Goal: Transaction & Acquisition: Subscribe to service/newsletter

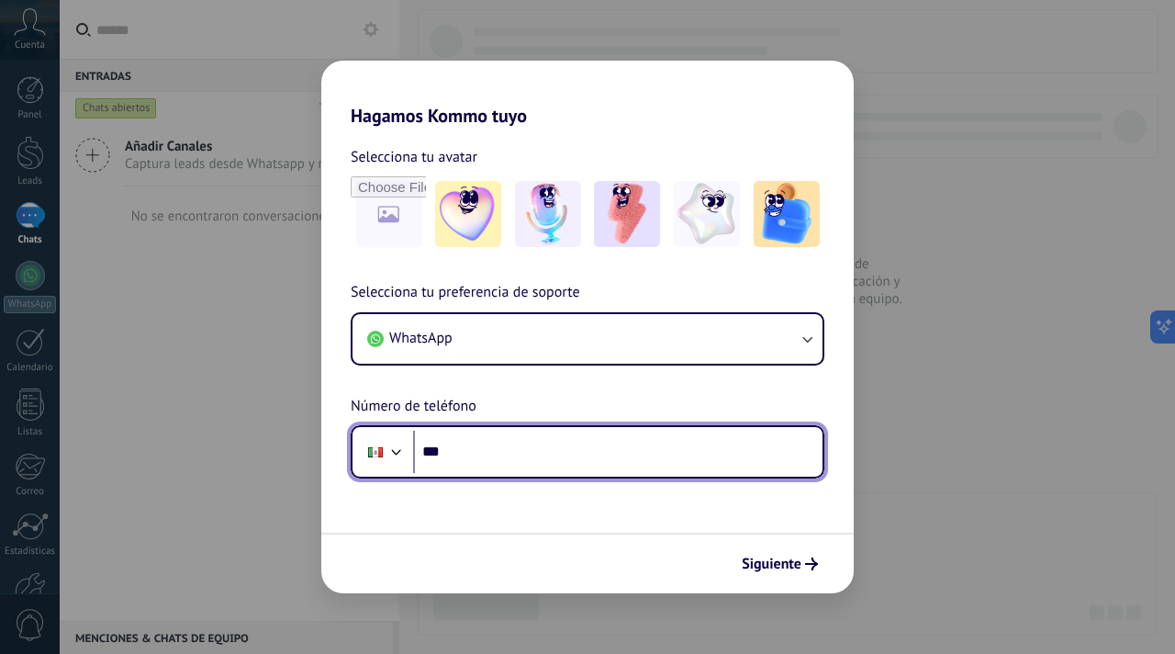
click at [534, 463] on input "***" at bounding box center [618, 452] width 410 height 42
paste input "**********"
type input "**********"
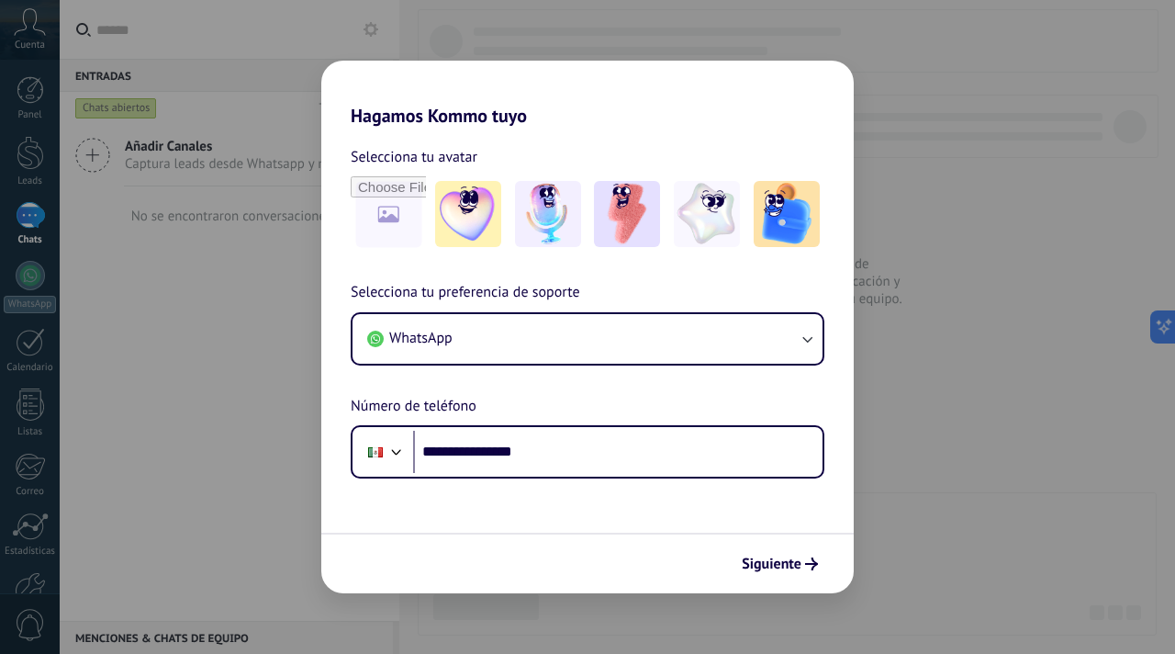
click at [545, 518] on form "**********" at bounding box center [587, 360] width 533 height 466
click at [783, 558] on span "Siguiente" at bounding box center [772, 563] width 60 height 13
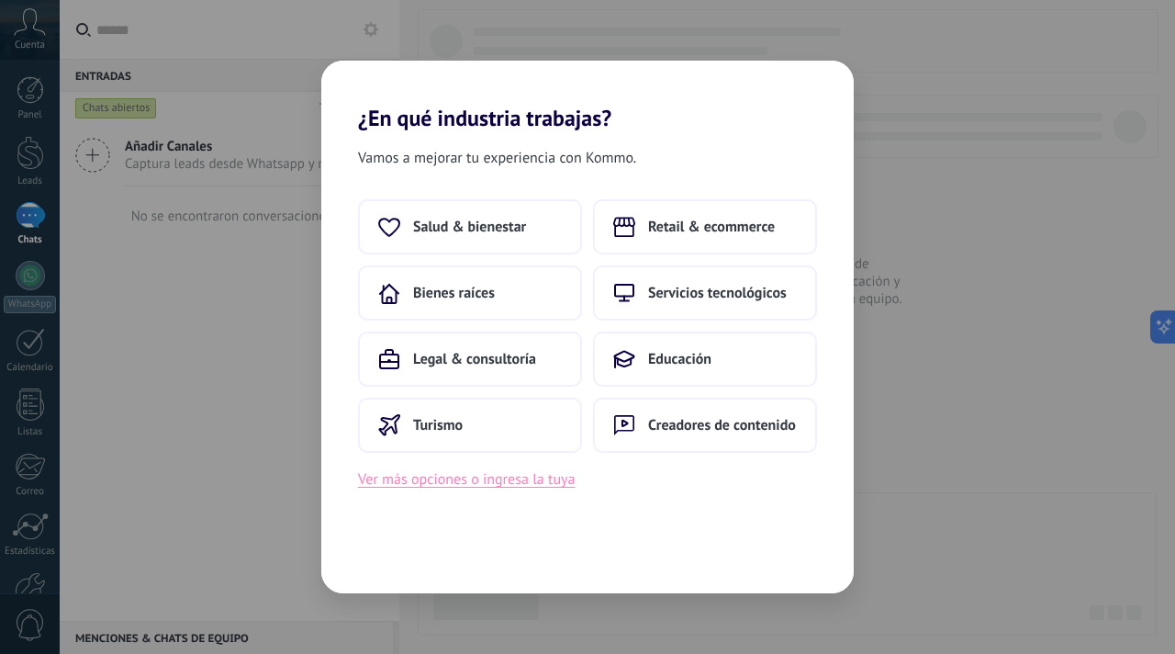
click at [416, 483] on button "Ver más opciones o ingresa la tuya" at bounding box center [466, 479] width 217 height 24
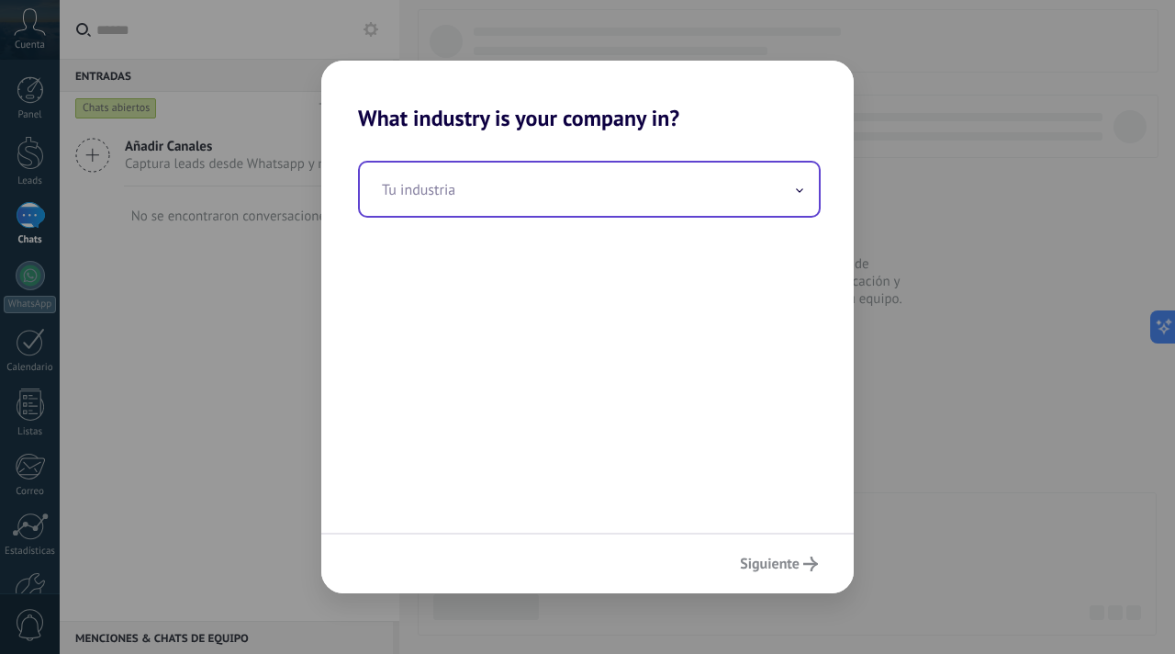
click at [580, 174] on input "text" at bounding box center [589, 189] width 459 height 53
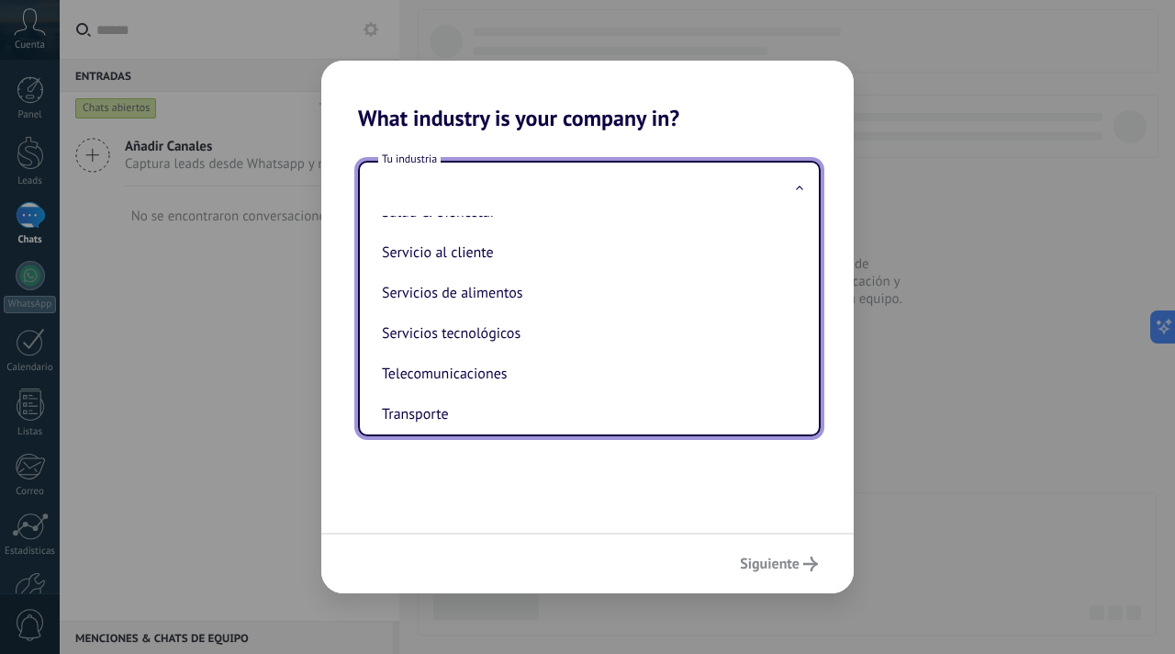
scroll to position [428, 0]
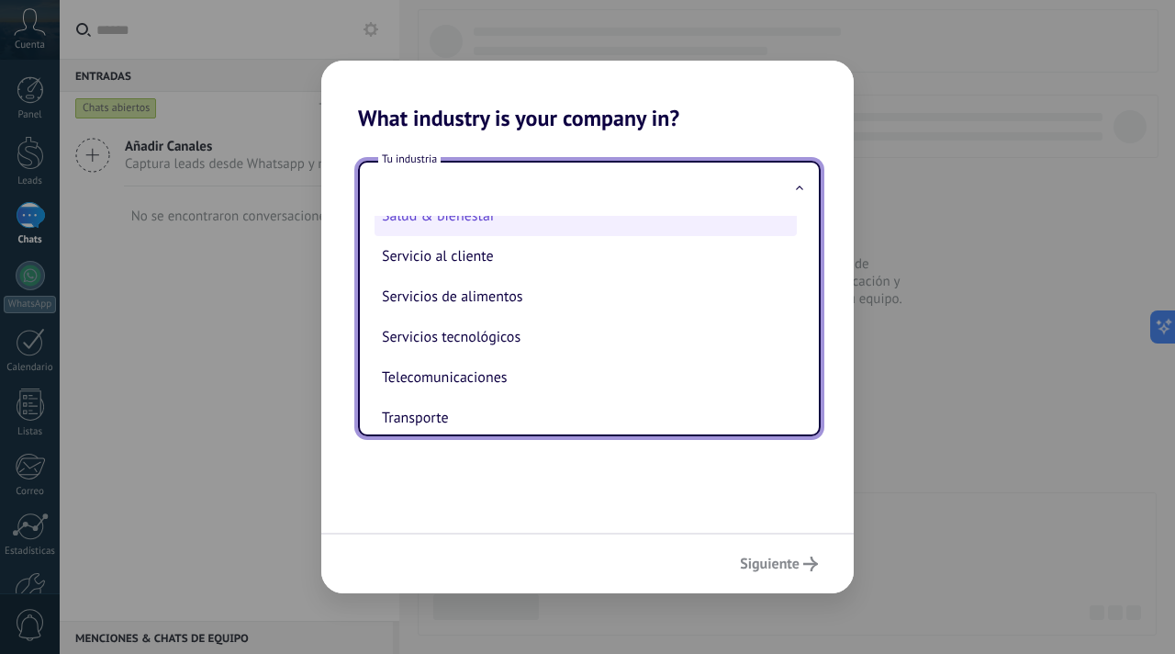
click at [522, 228] on li "Salud & bienestar" at bounding box center [586, 216] width 422 height 40
type input "**********"
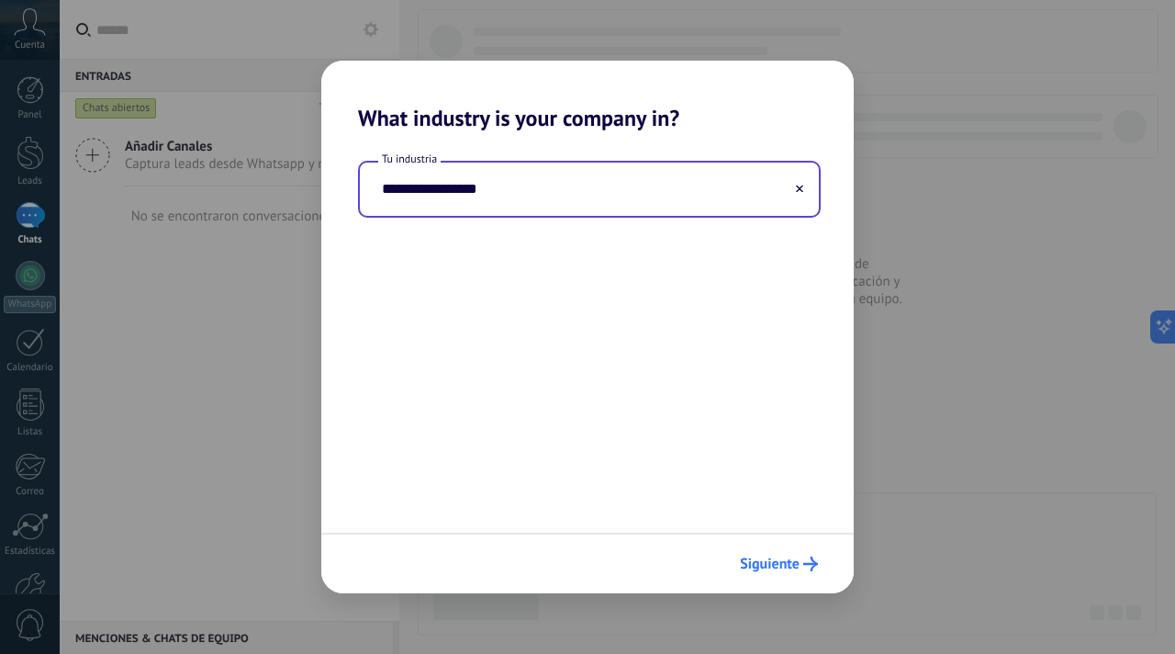
click at [784, 557] on span "Siguiente" at bounding box center [770, 563] width 60 height 13
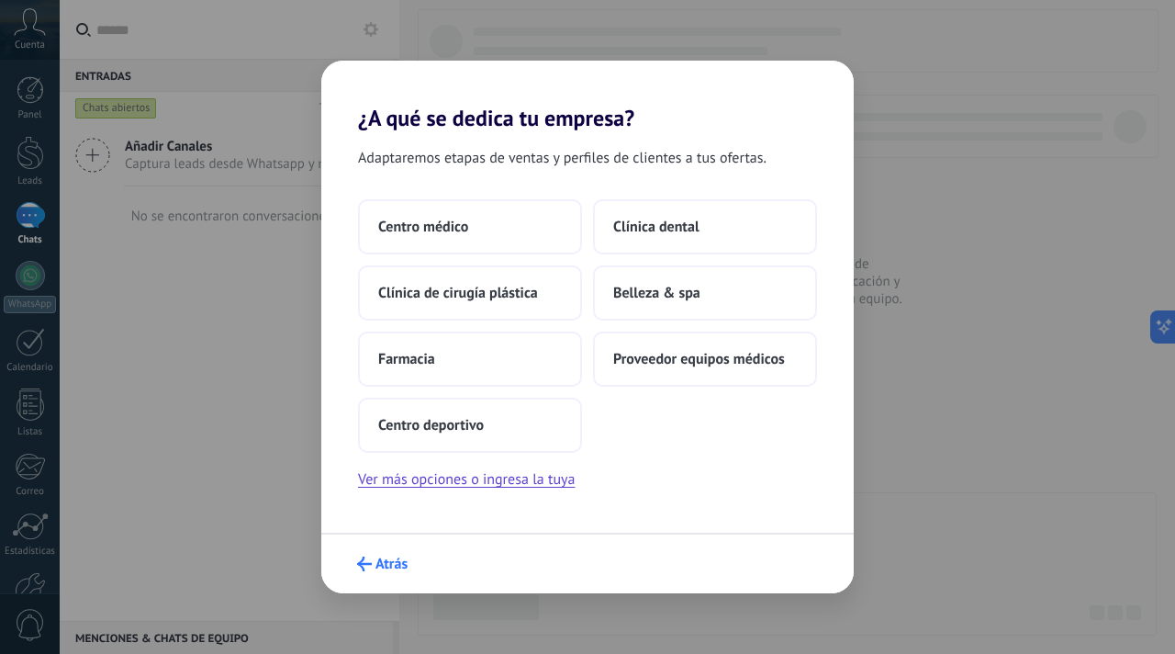
click at [369, 555] on button "Atrás" at bounding box center [382, 563] width 67 height 31
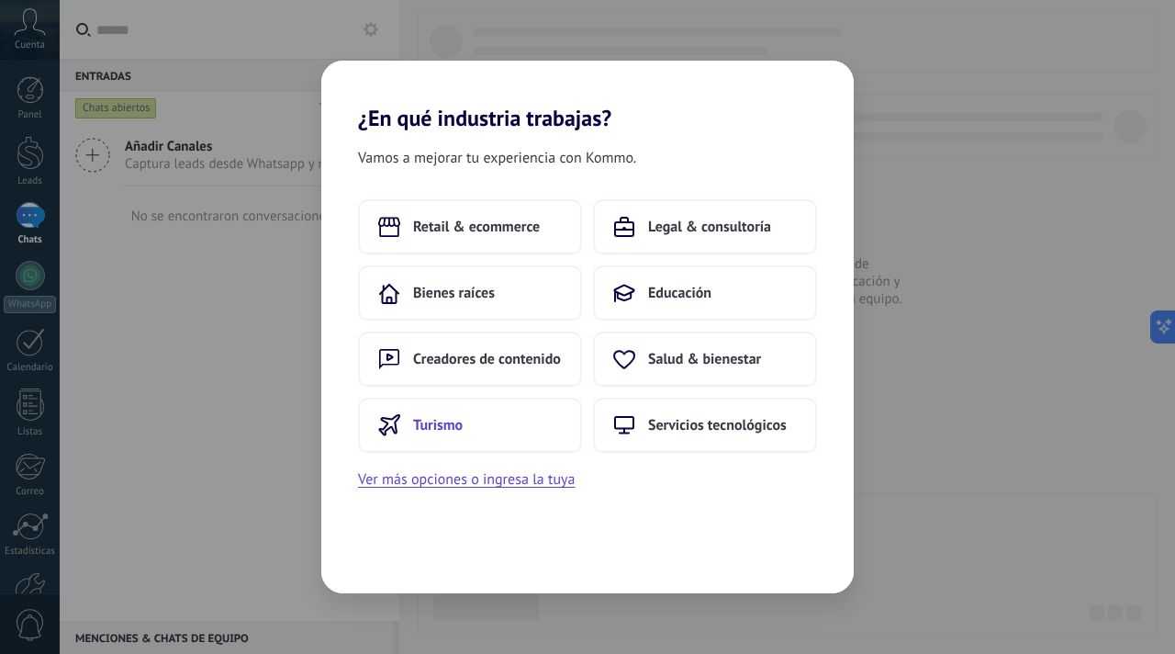
click at [453, 424] on span "Turismo" at bounding box center [438, 425] width 50 height 18
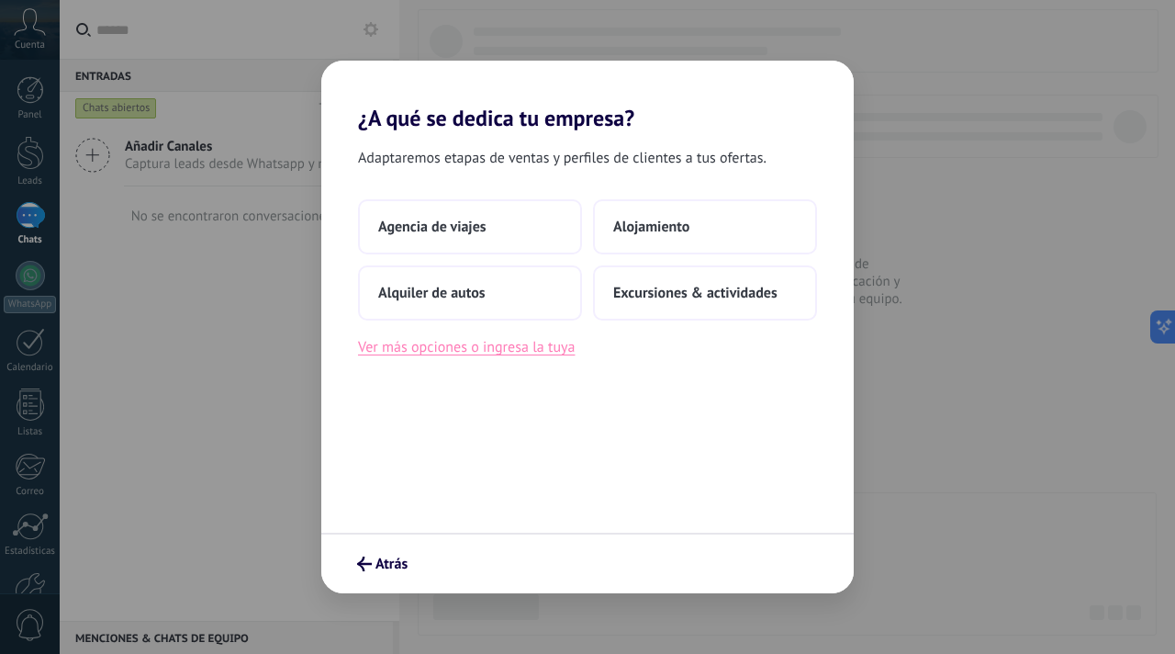
click at [450, 352] on button "Ver más opciones o ingresa la tuya" at bounding box center [466, 347] width 217 height 24
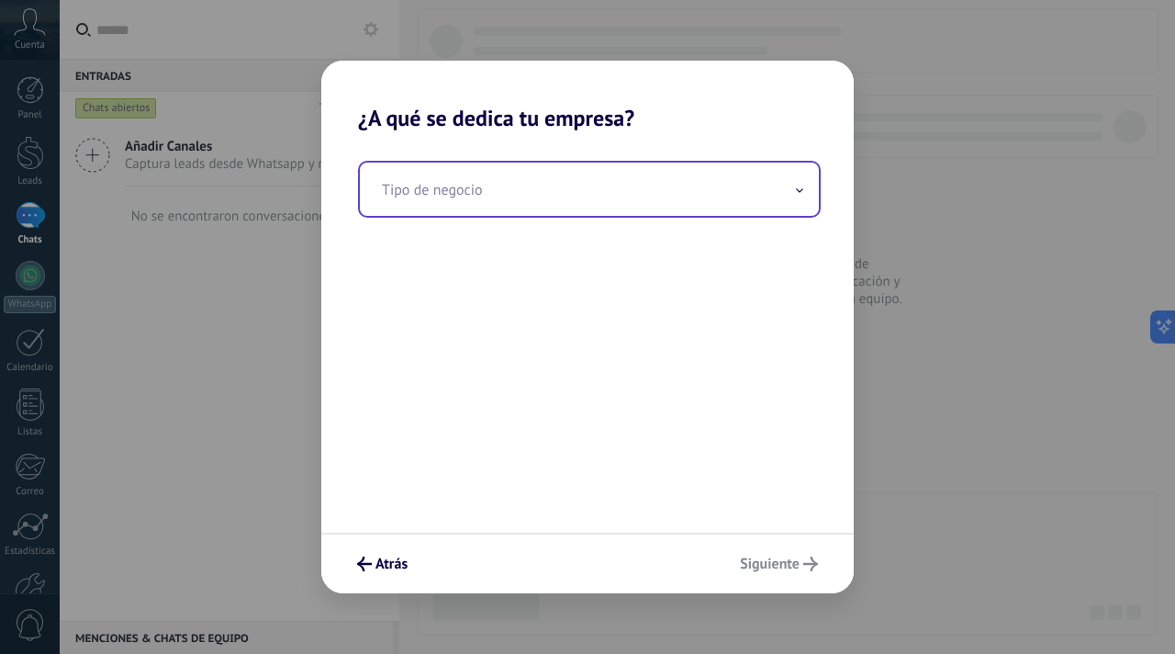
click at [560, 186] on input "text" at bounding box center [589, 189] width 459 height 53
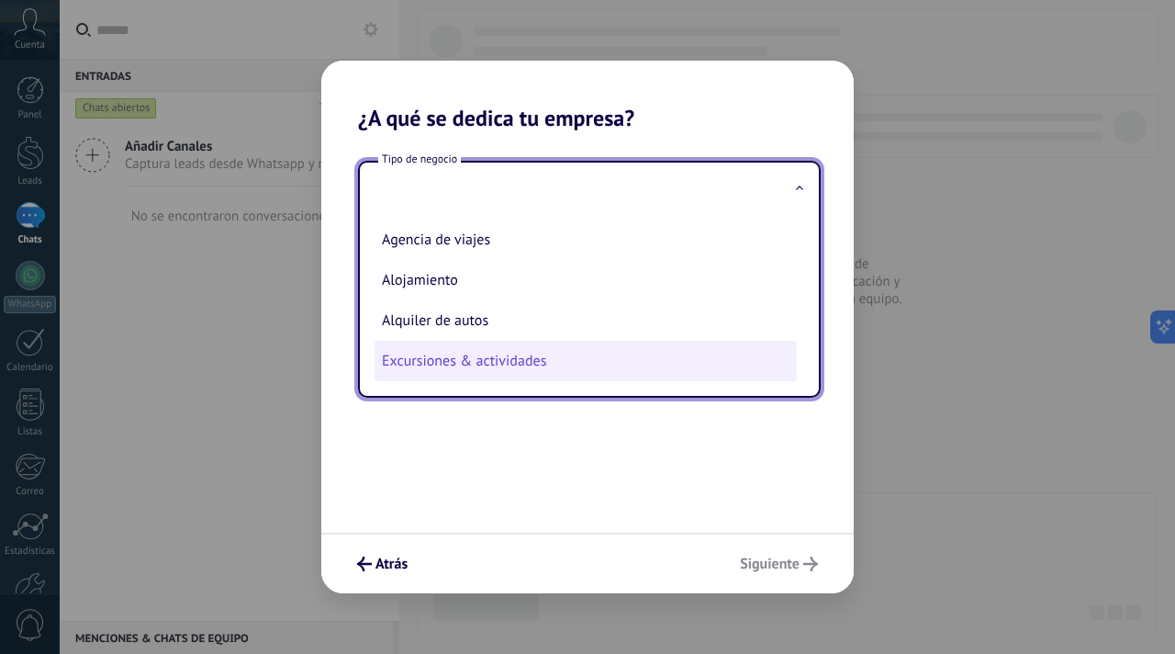
click at [464, 343] on li "Excursiones & actividades" at bounding box center [586, 361] width 422 height 40
type input "**********"
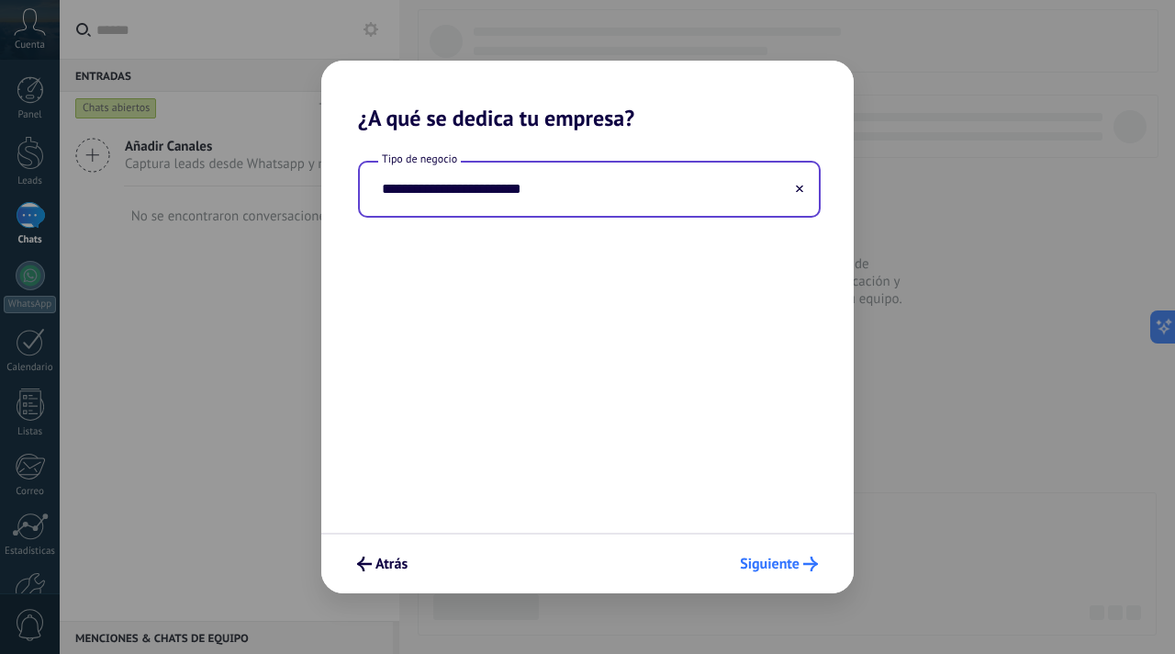
click at [765, 561] on span "Siguiente" at bounding box center [770, 563] width 60 height 13
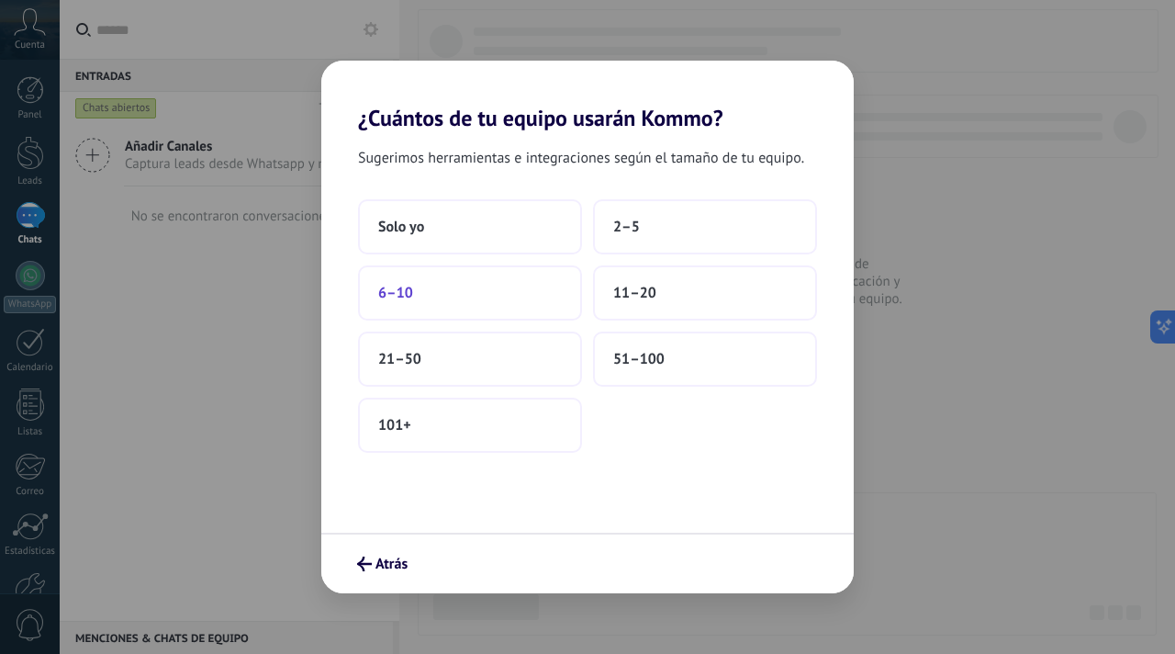
click at [470, 287] on button "6–10" at bounding box center [470, 292] width 224 height 55
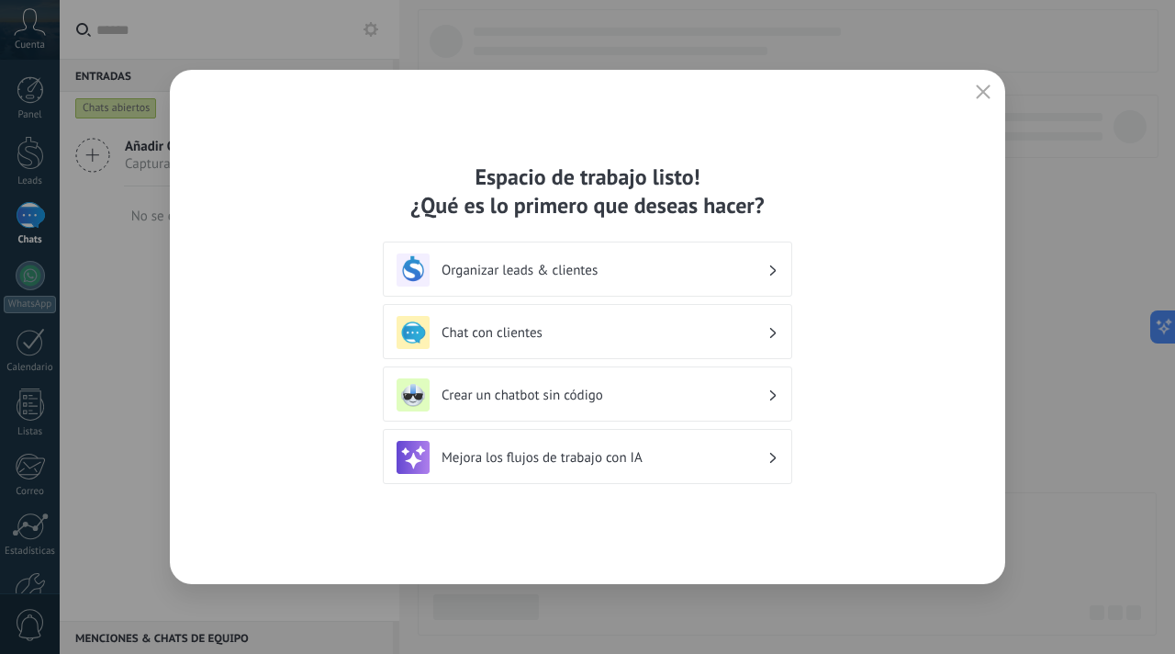
click at [601, 332] on h3 "Chat con clientes" at bounding box center [605, 332] width 326 height 17
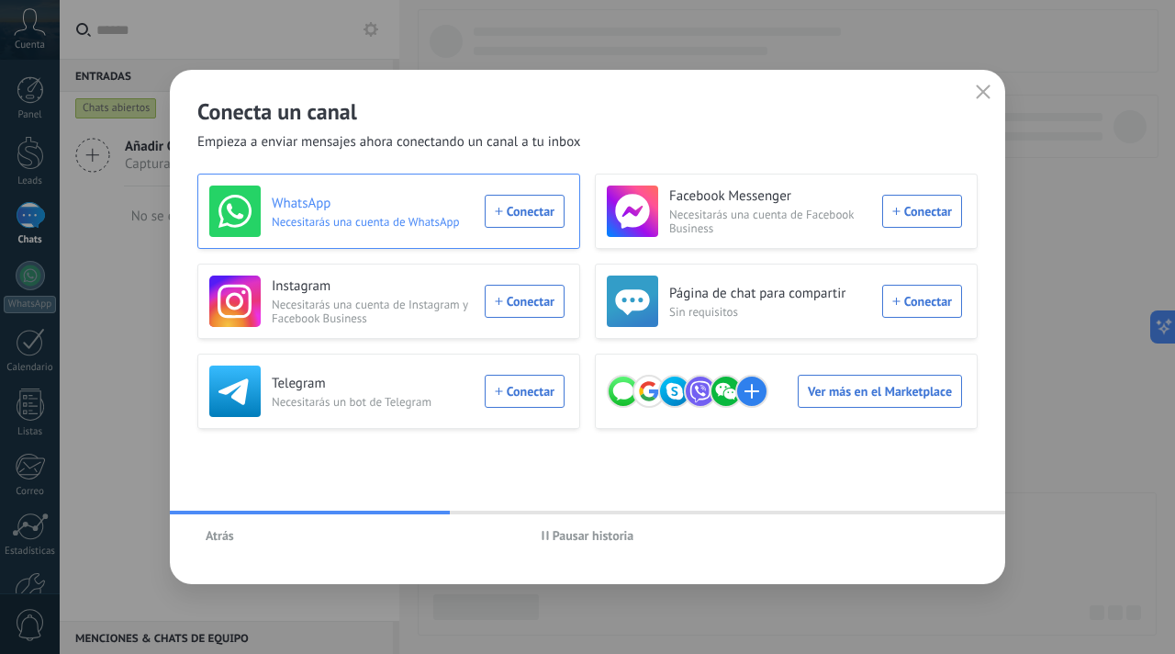
click at [538, 208] on div "WhatsApp Necesitarás una cuenta de WhatsApp Conectar" at bounding box center [386, 210] width 355 height 51
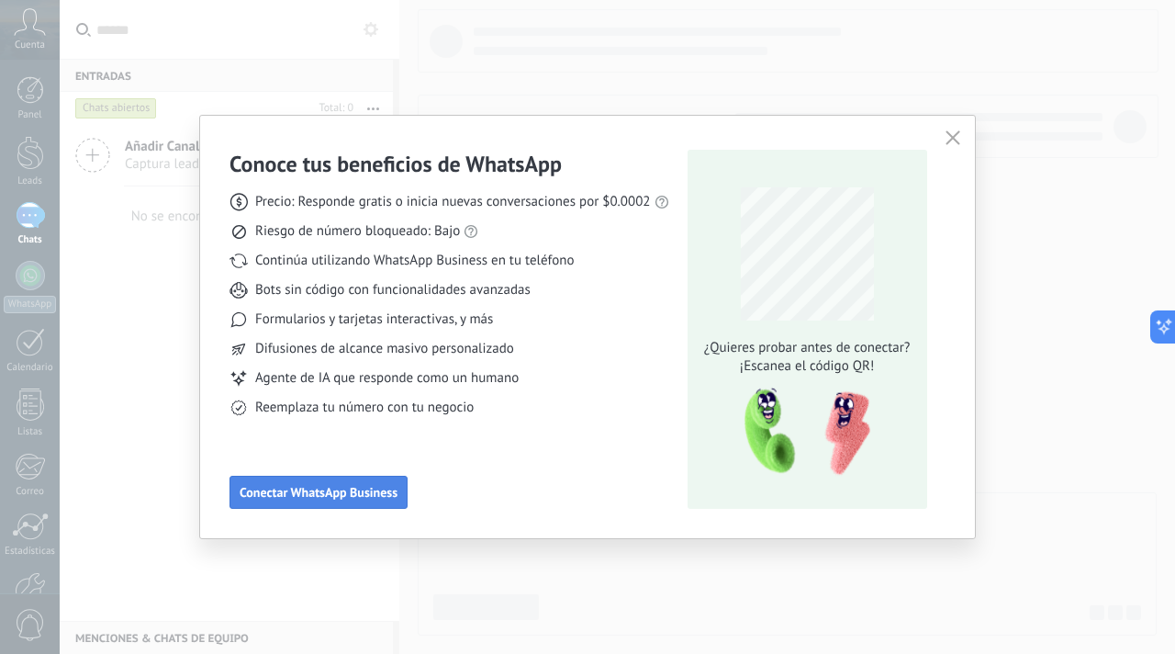
click at [317, 489] on span "Conectar WhatsApp Business" at bounding box center [319, 492] width 158 height 13
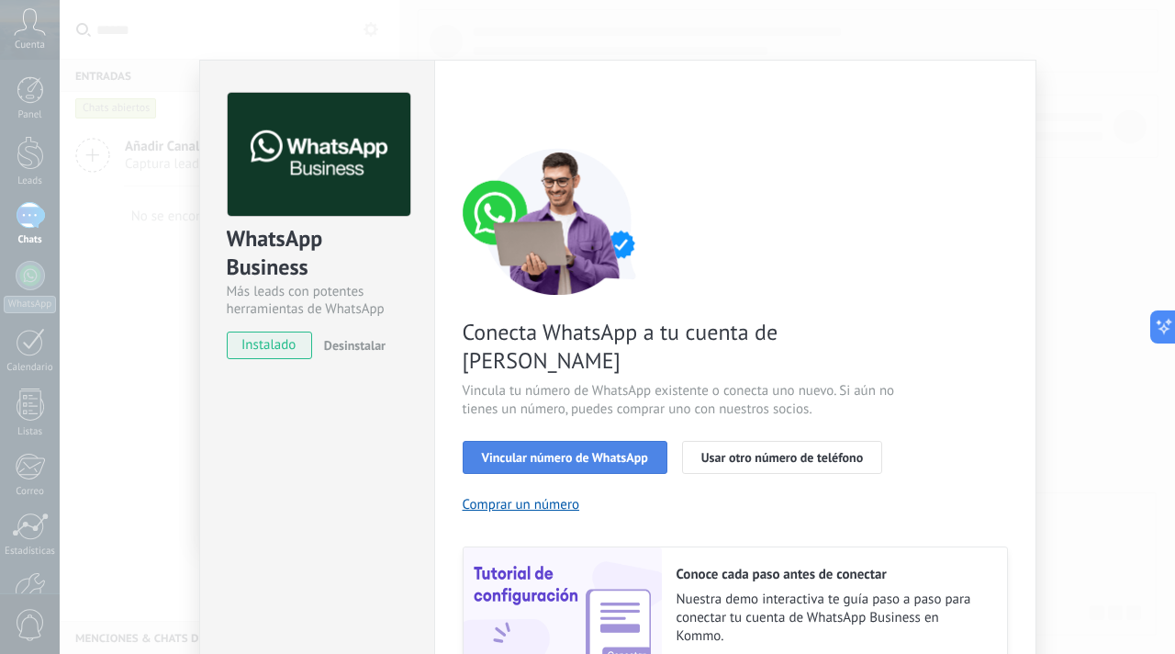
click at [535, 451] on span "Vincular número de WhatsApp" at bounding box center [565, 457] width 166 height 13
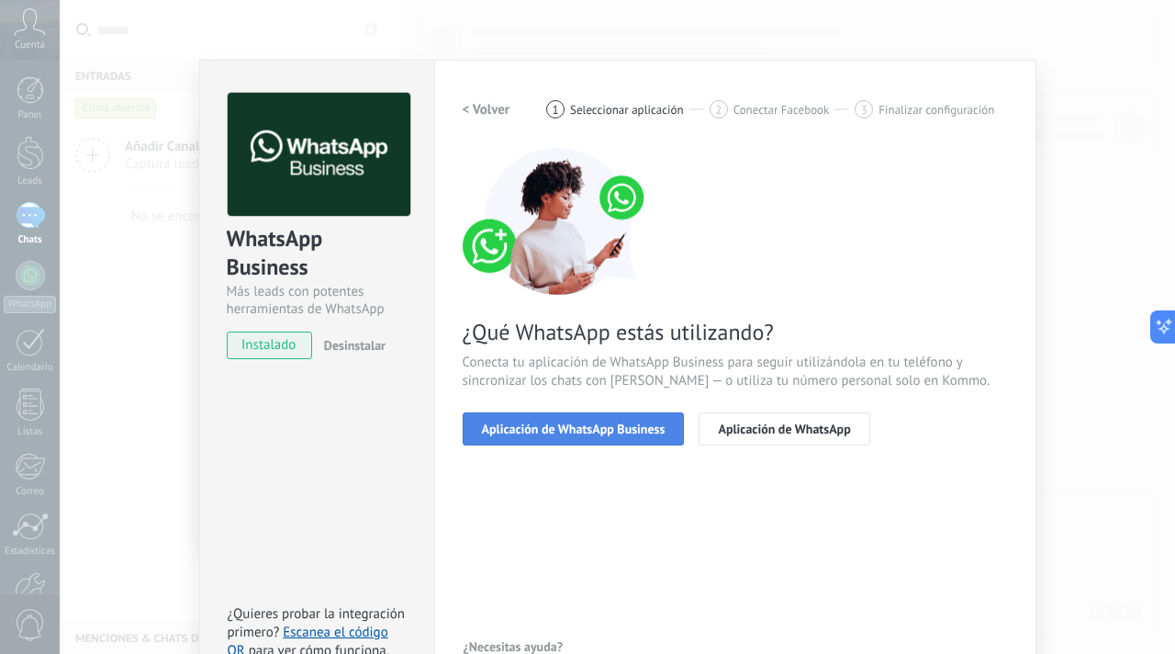
click at [572, 431] on span "Aplicación de WhatsApp Business" at bounding box center [574, 428] width 184 height 13
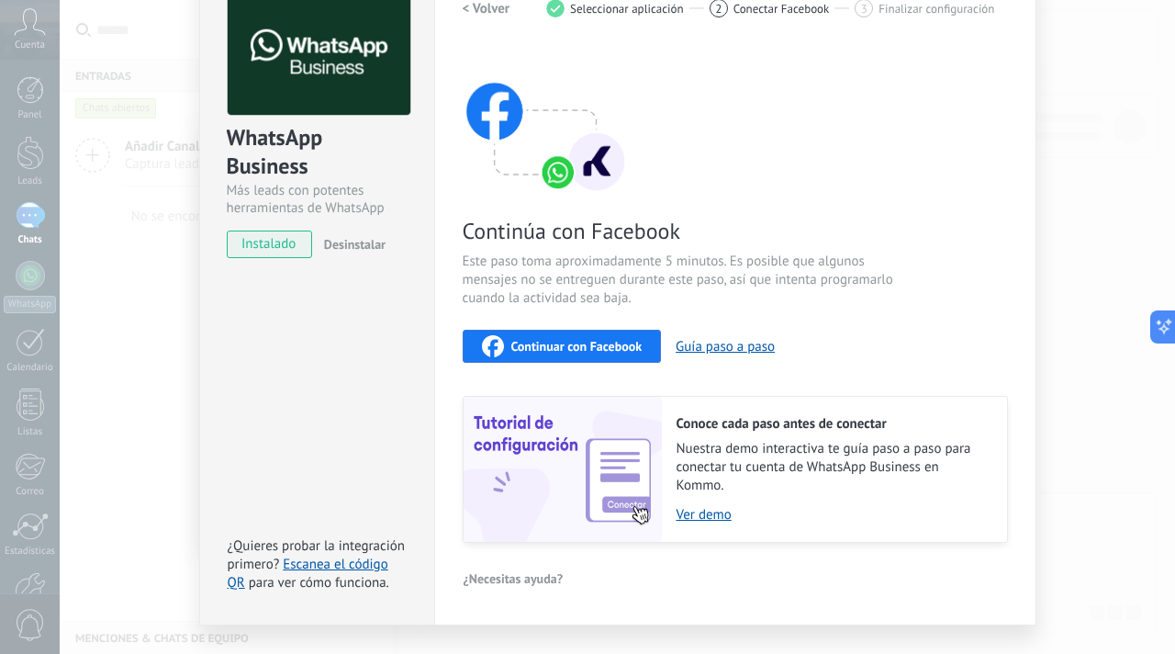
scroll to position [38, 0]
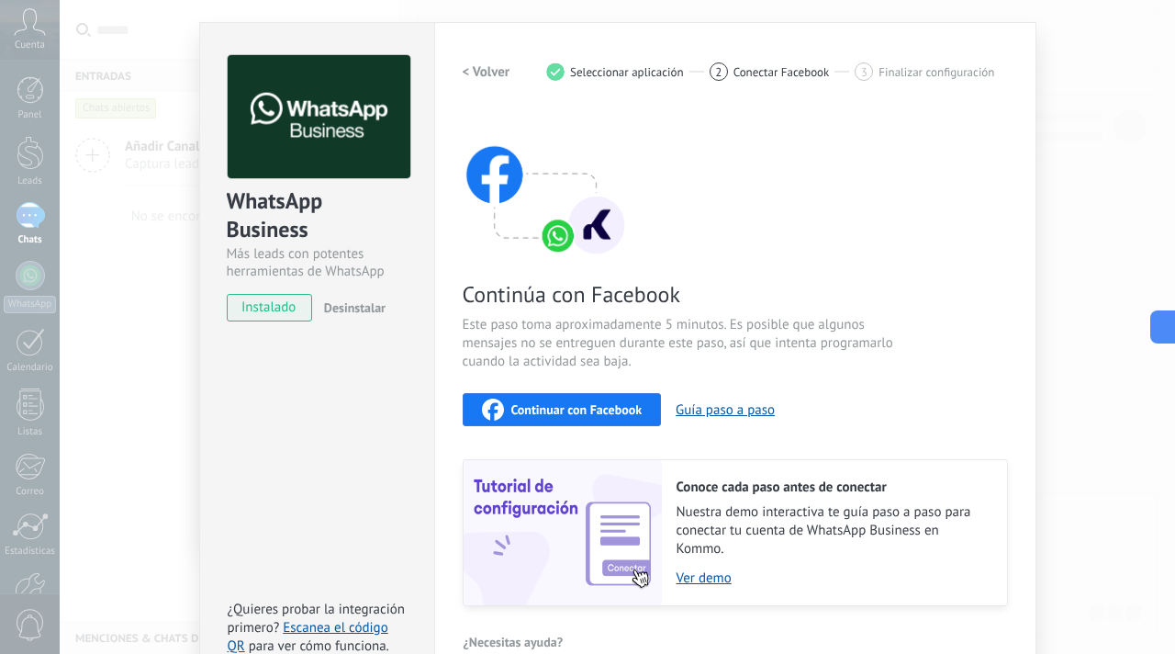
click at [572, 410] on span "Continuar con Facebook" at bounding box center [576, 409] width 131 height 13
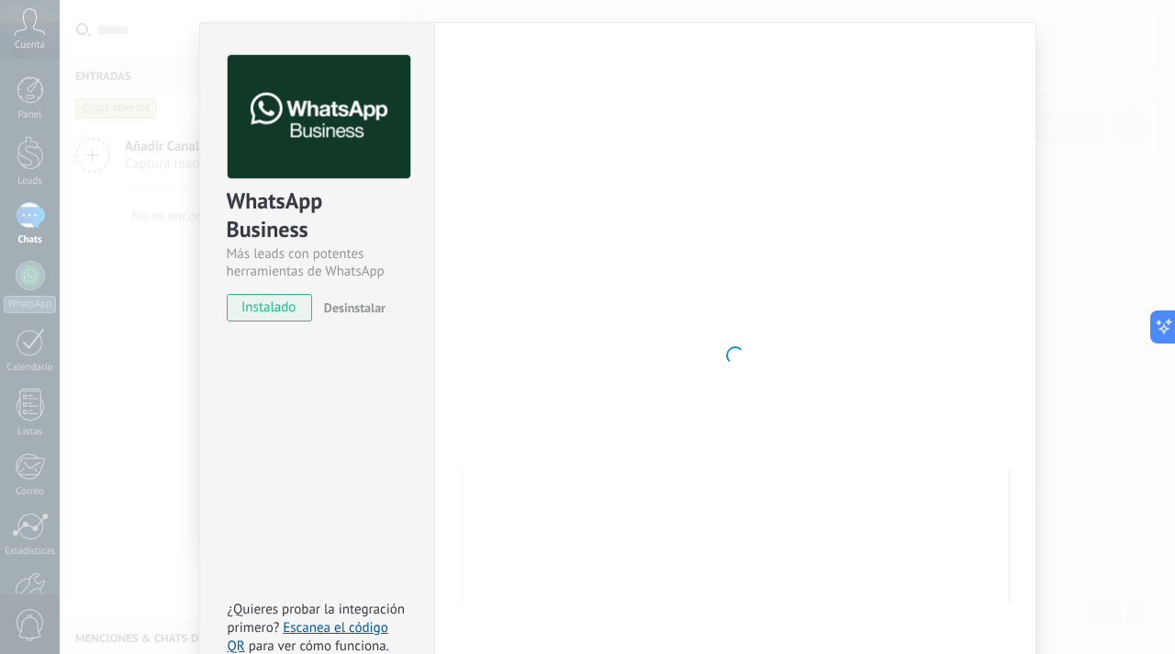
click at [170, 112] on div "WhatsApp Business Más leads con potentes herramientas de WhatsApp instalado Des…" at bounding box center [618, 327] width 1116 height 654
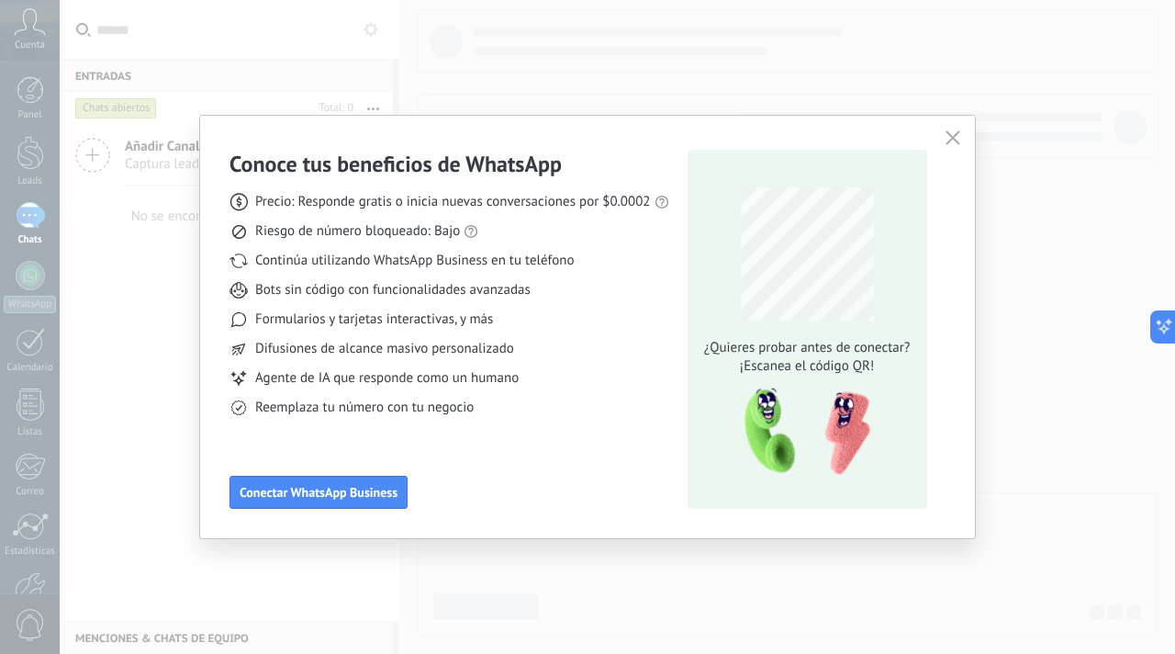
scroll to position [0, 0]
click at [958, 138] on icon "button" at bounding box center [953, 137] width 15 height 15
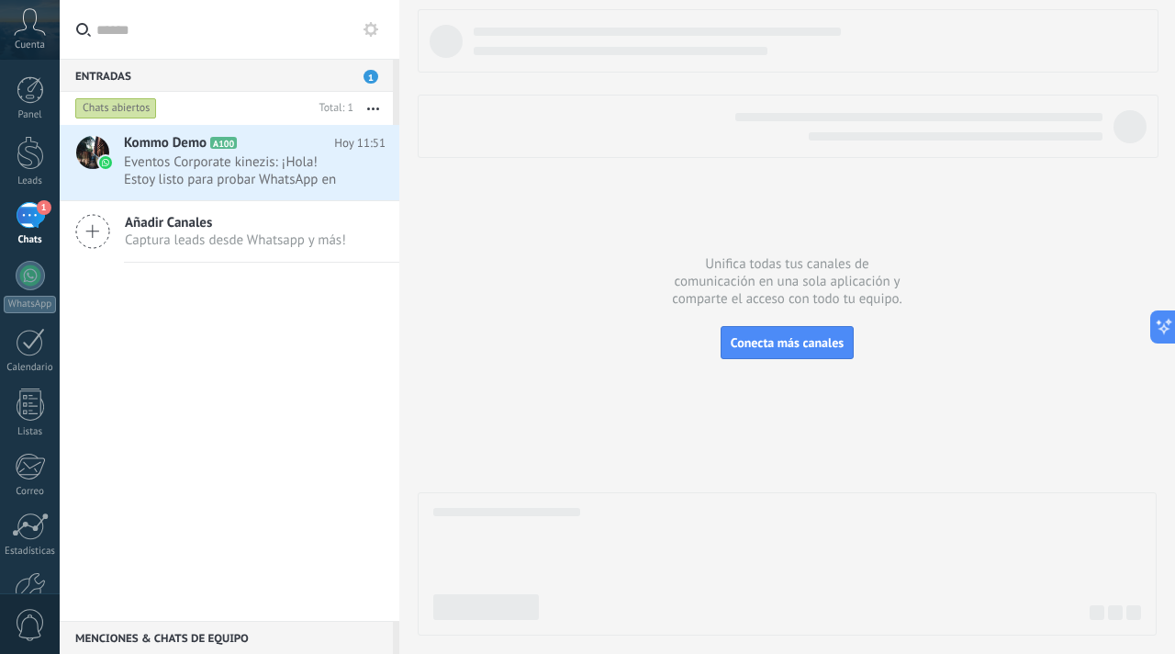
scroll to position [110, 0]
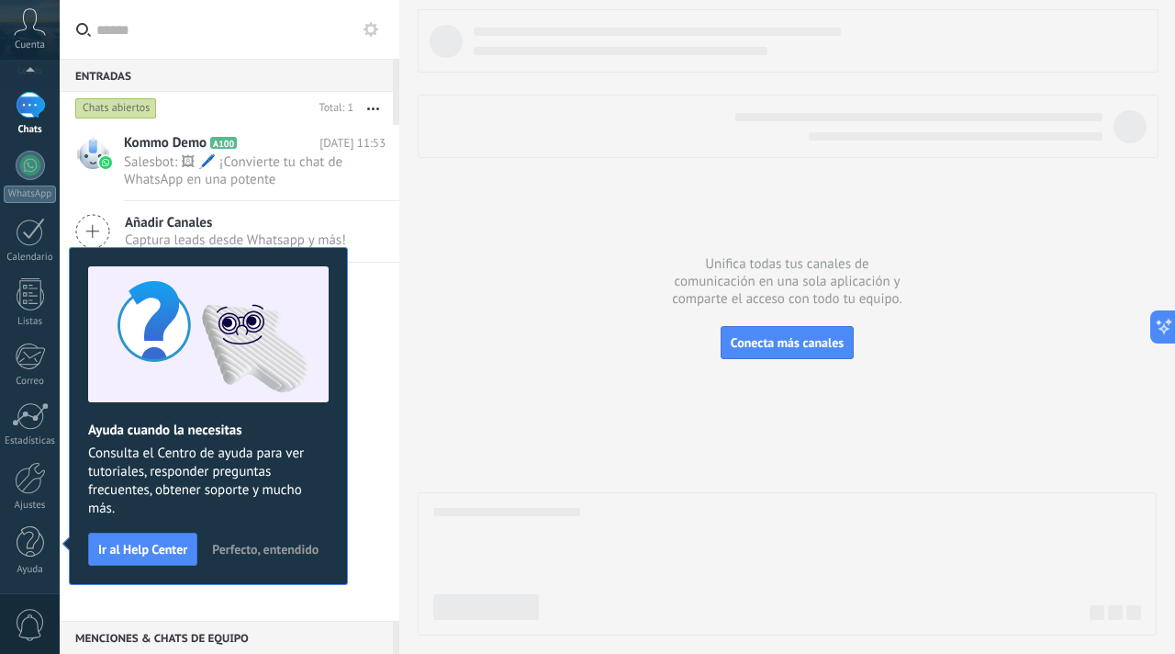
click at [240, 548] on span "Perfecto, entendido" at bounding box center [265, 549] width 107 height 13
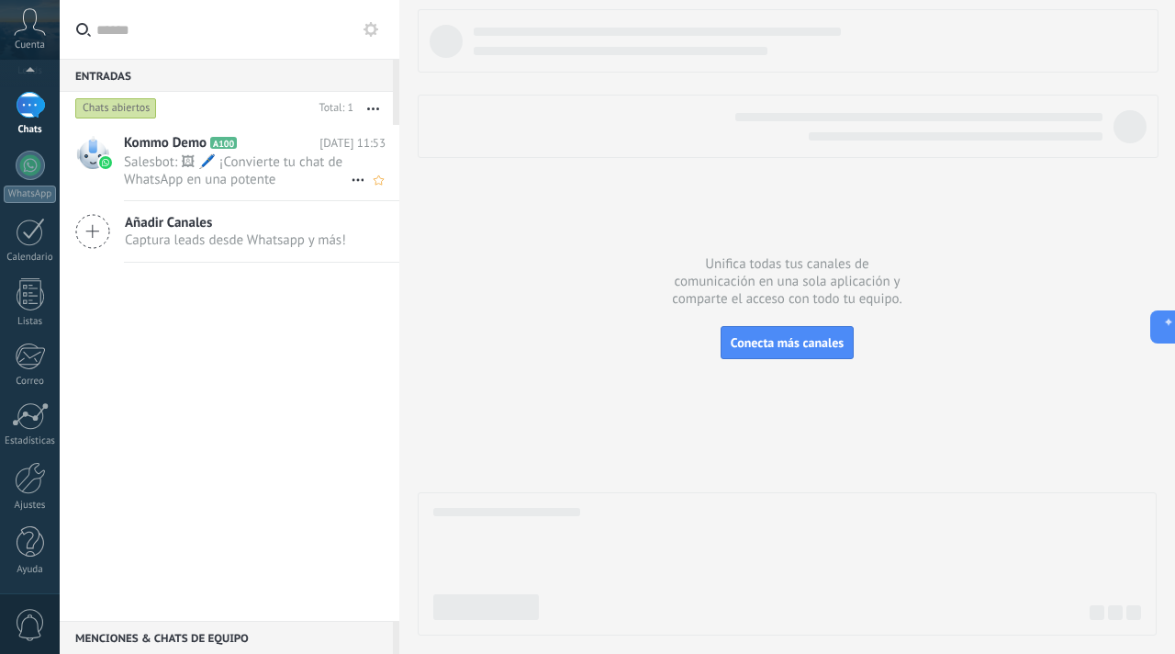
click at [293, 153] on span "Salesbot: 🖼 🖊️ ¡Convierte tu chat de WhatsApp en una potente herramienta para r…" at bounding box center [237, 170] width 227 height 35
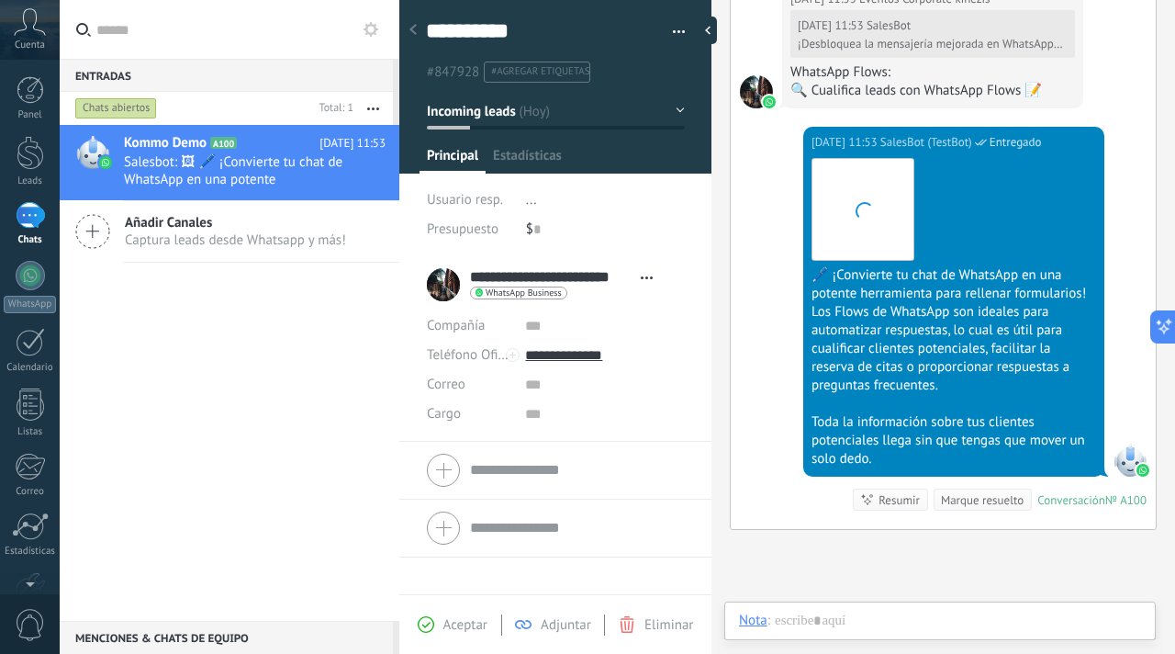
scroll to position [28, 0]
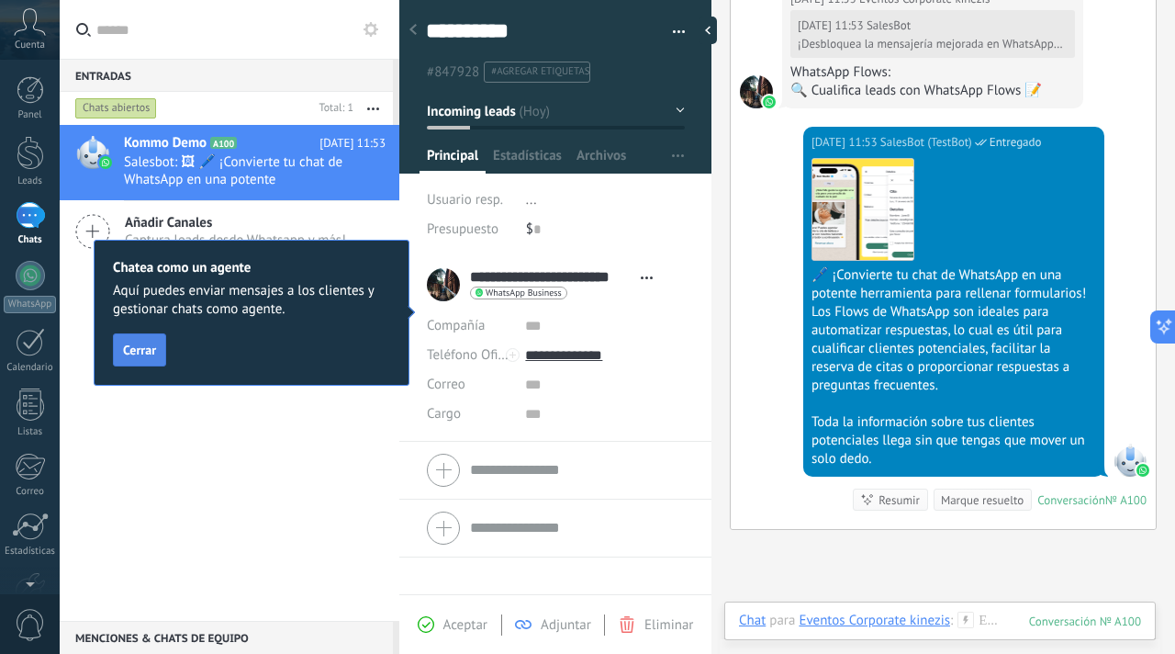
click at [152, 354] on span "Cerrar" at bounding box center [139, 349] width 33 height 13
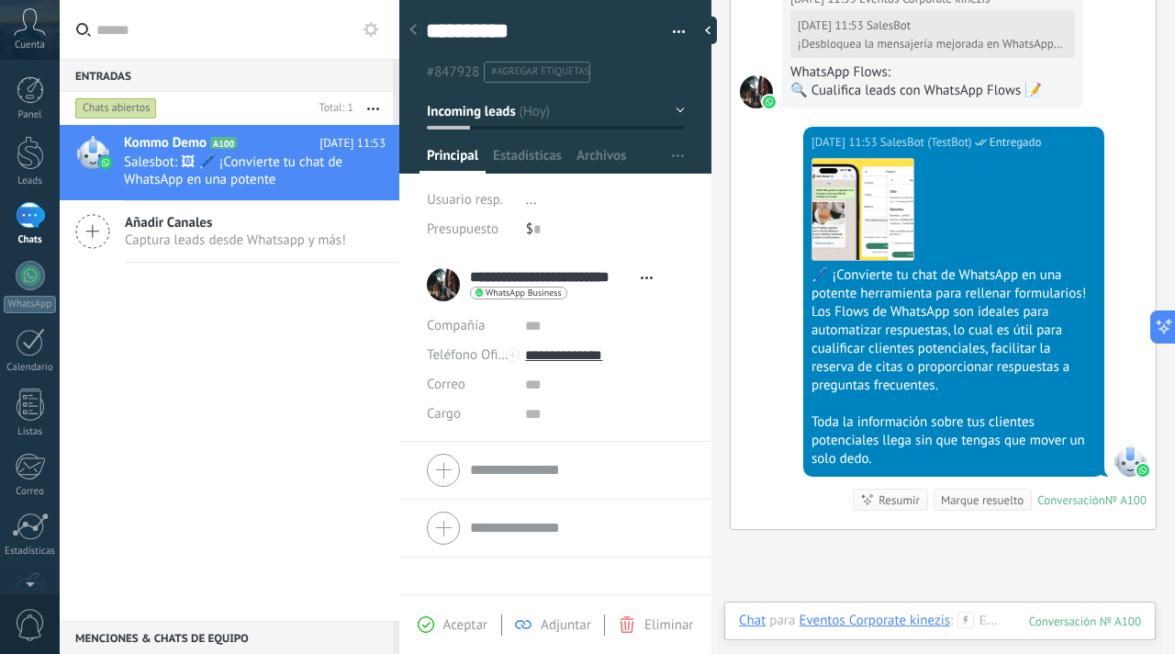
click at [448, 290] on div "**********" at bounding box center [544, 285] width 235 height 46
click at [333, 369] on div "Kommo Demo A100 [DATE] 11:53 Salesbot: 🖼 🖊️ ¡Convierte tu chat de WhatsApp en u…" at bounding box center [230, 373] width 340 height 496
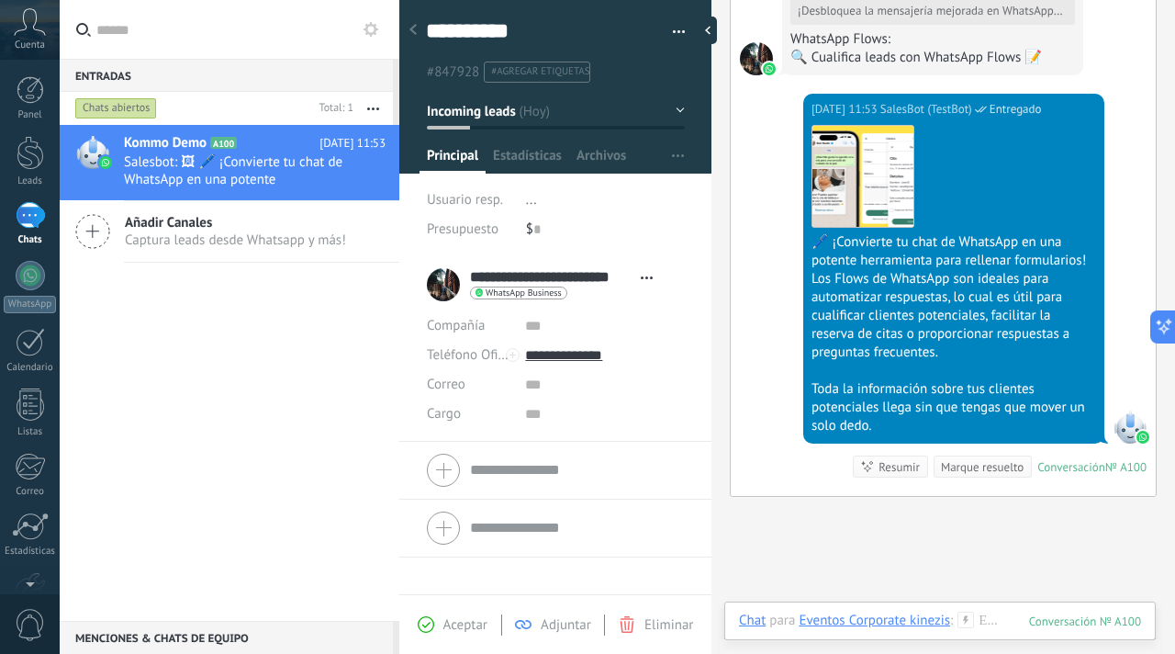
scroll to position [2128, 0]
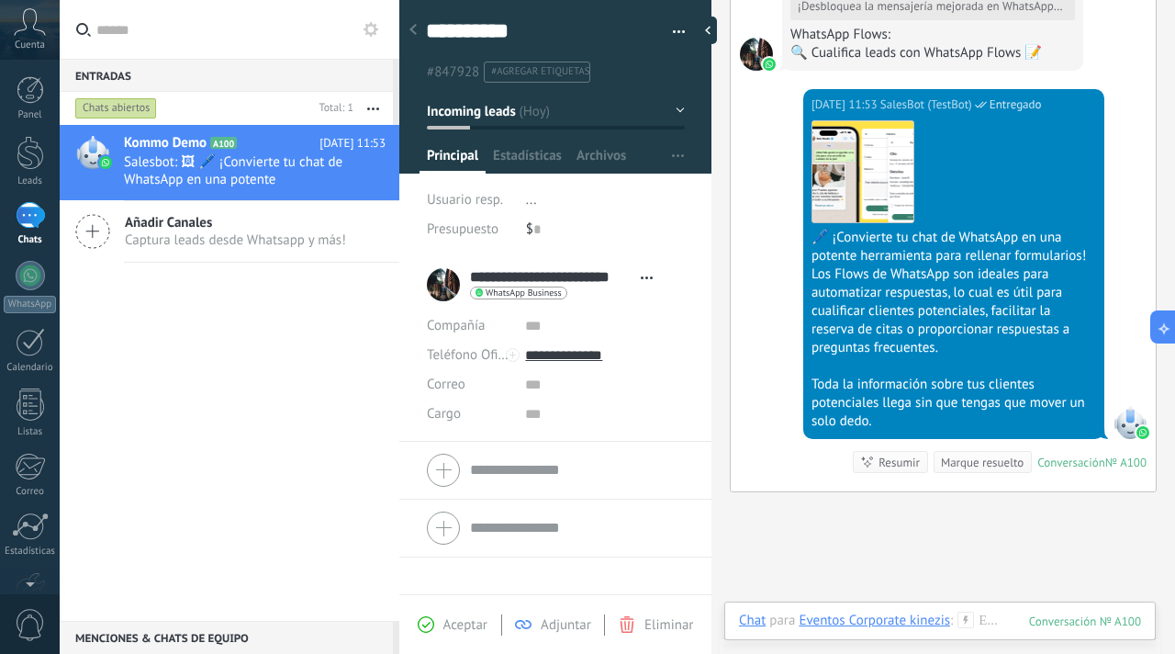
click at [973, 461] on div "Marque resuelto" at bounding box center [982, 462] width 83 height 17
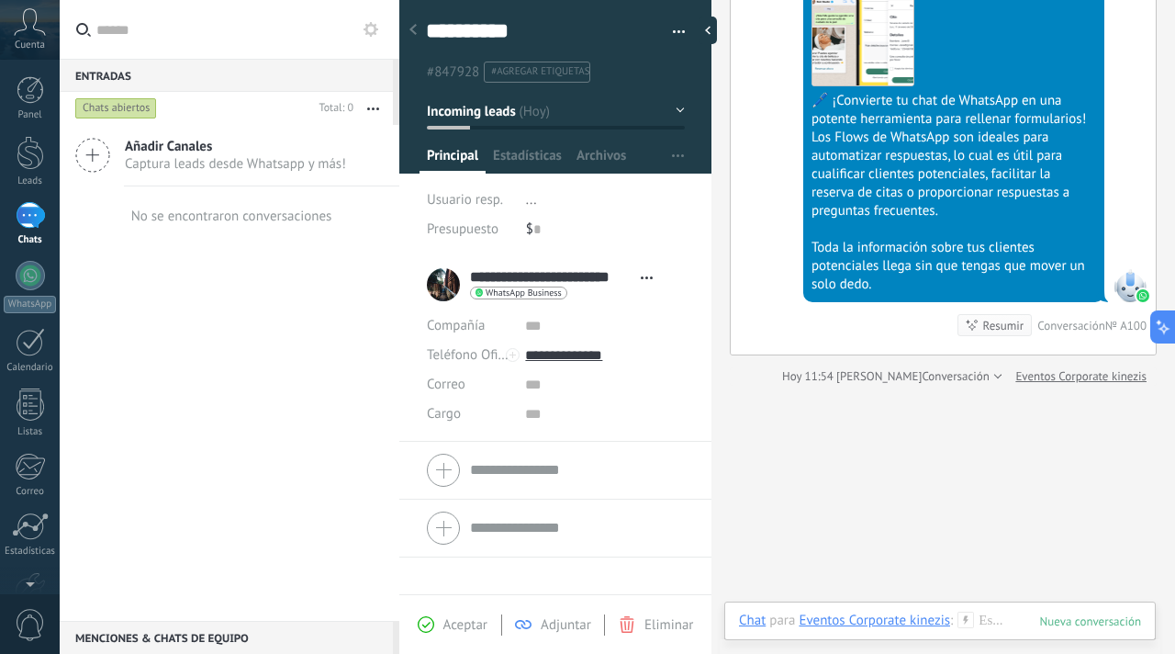
scroll to position [2316, 0]
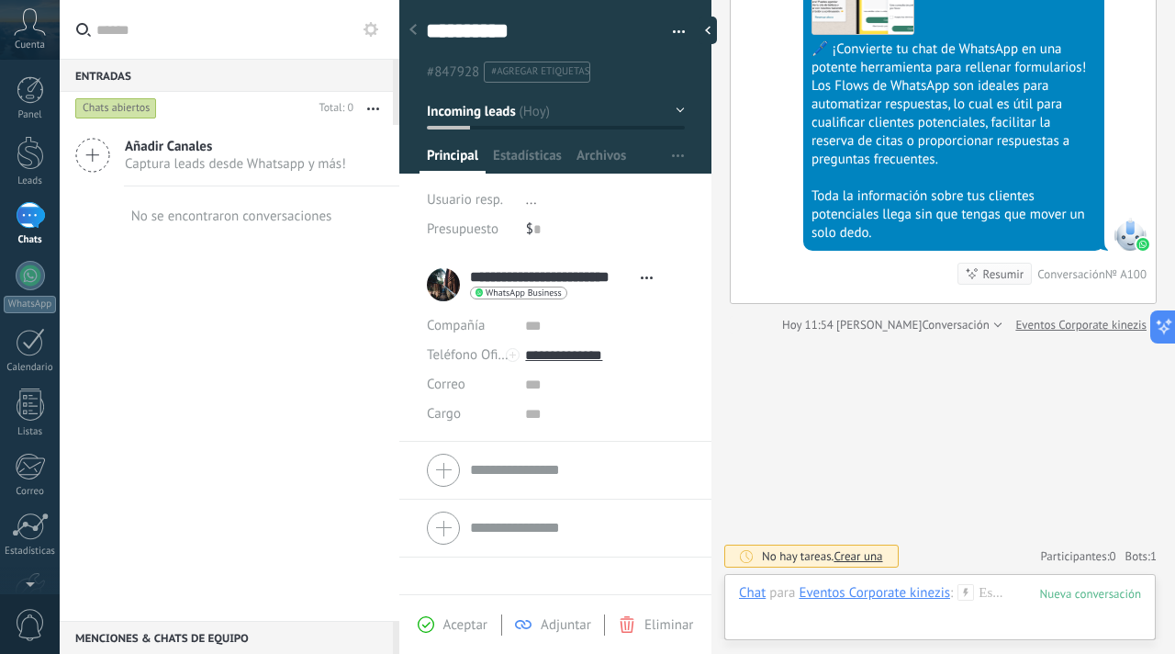
click at [856, 556] on span "Crear una" at bounding box center [858, 556] width 49 height 16
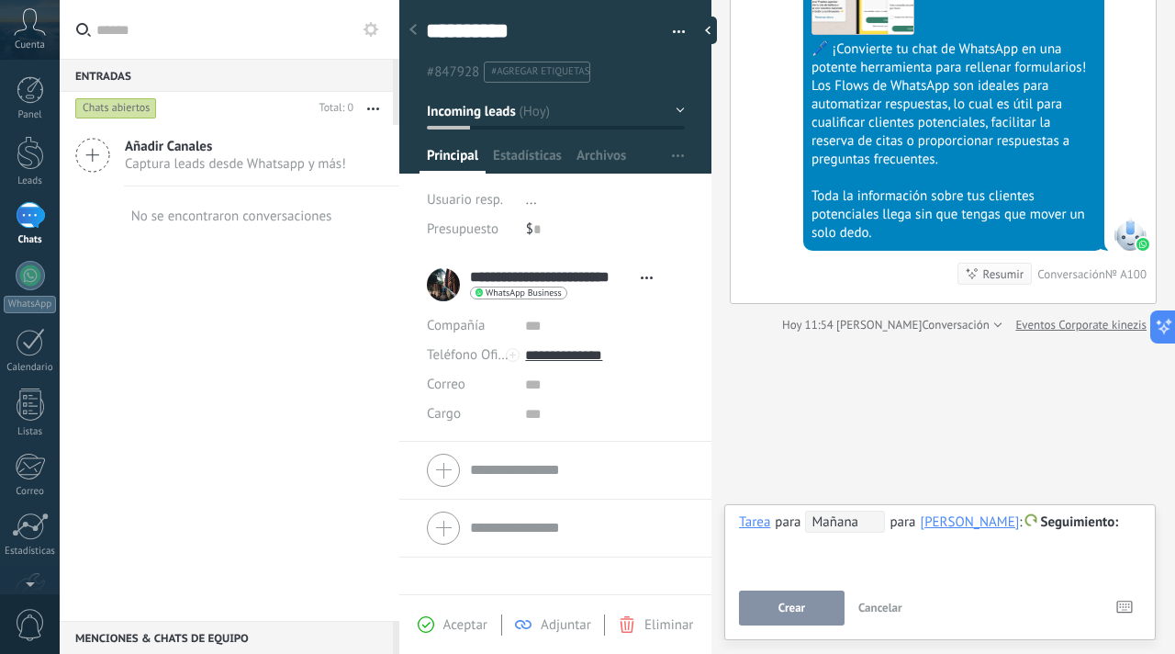
click at [877, 612] on span "Cancelar" at bounding box center [881, 608] width 44 height 16
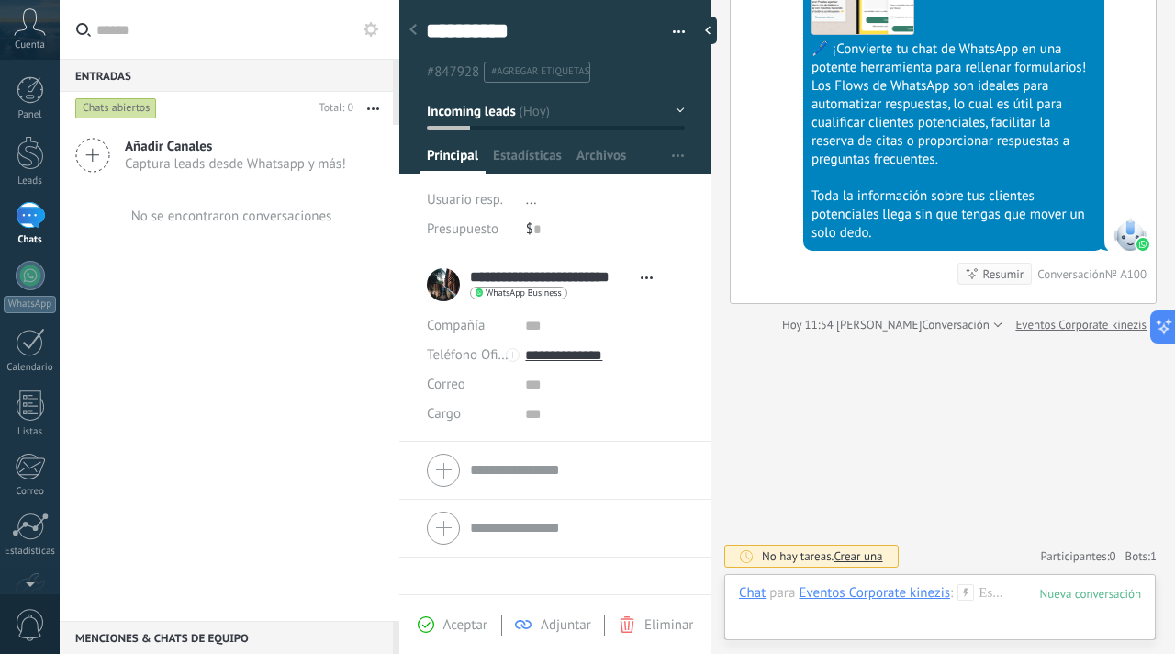
click at [27, 272] on div at bounding box center [30, 275] width 29 height 29
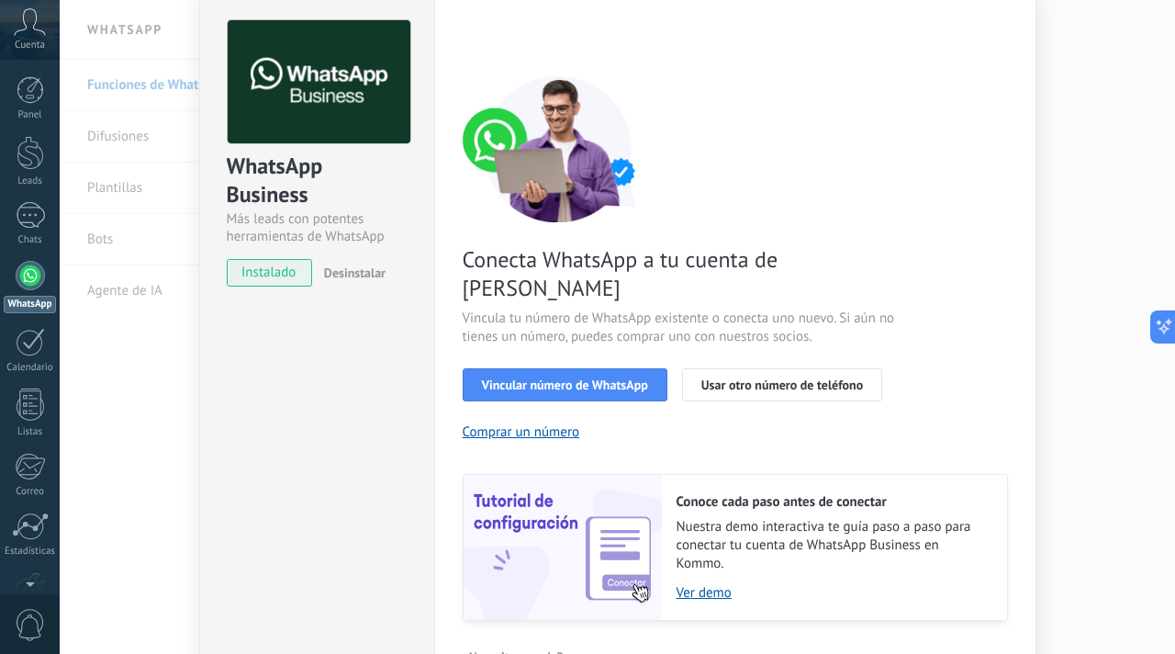
scroll to position [116, 0]
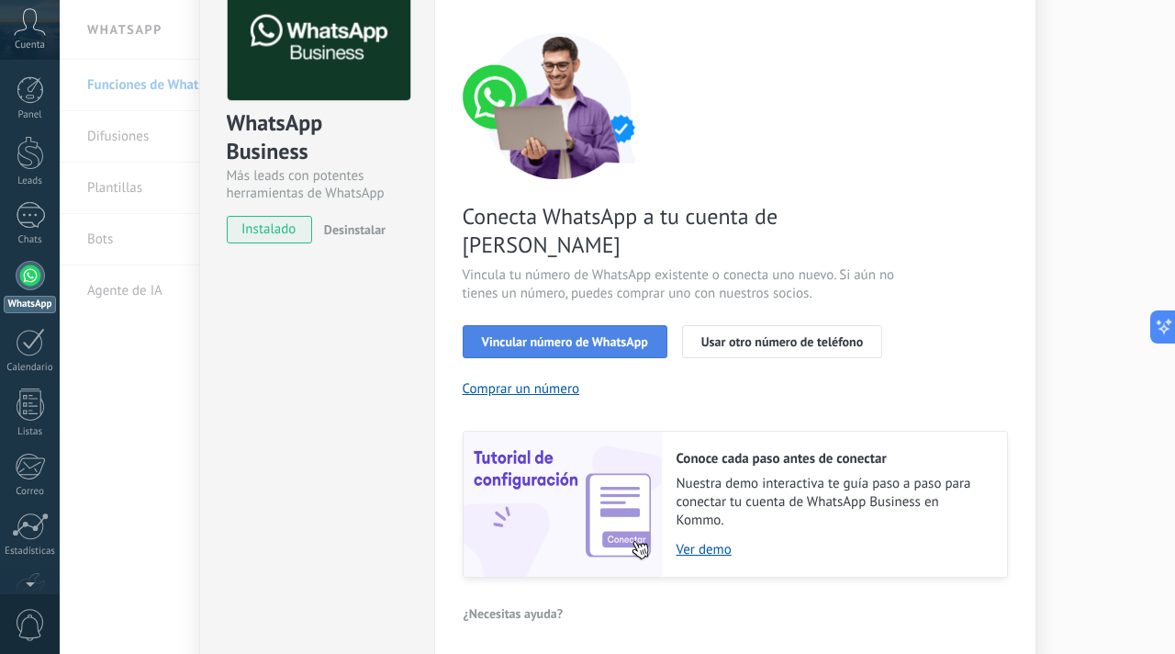
click at [554, 335] on span "Vincular número de WhatsApp" at bounding box center [565, 341] width 166 height 13
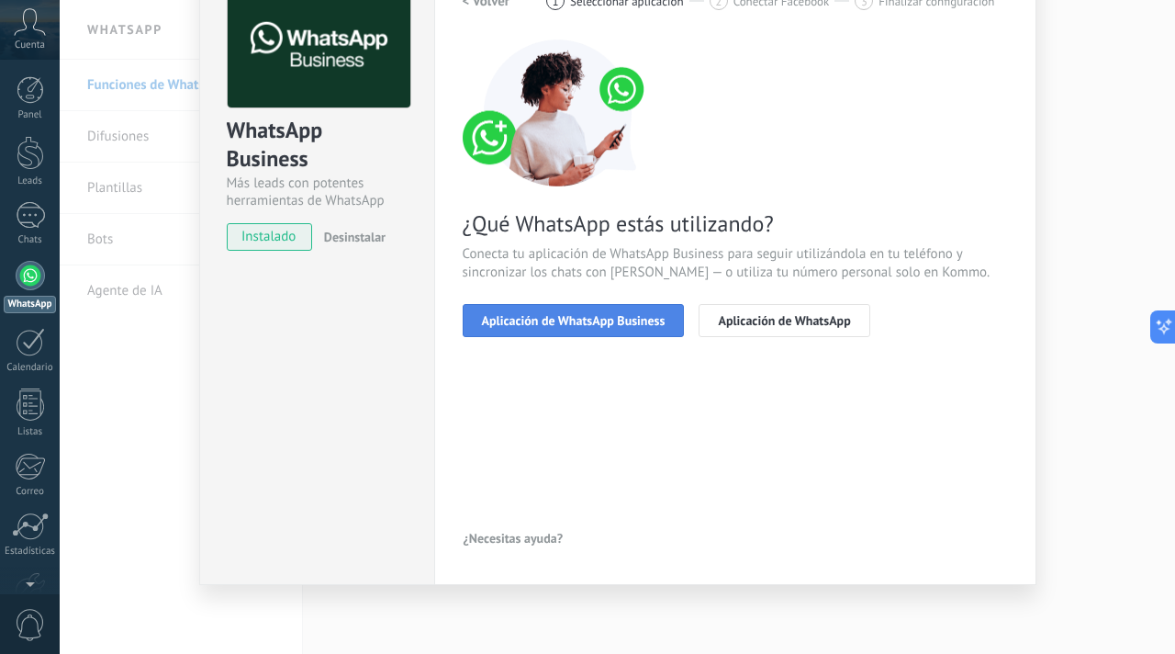
click at [585, 323] on span "Aplicación de WhatsApp Business" at bounding box center [574, 320] width 184 height 13
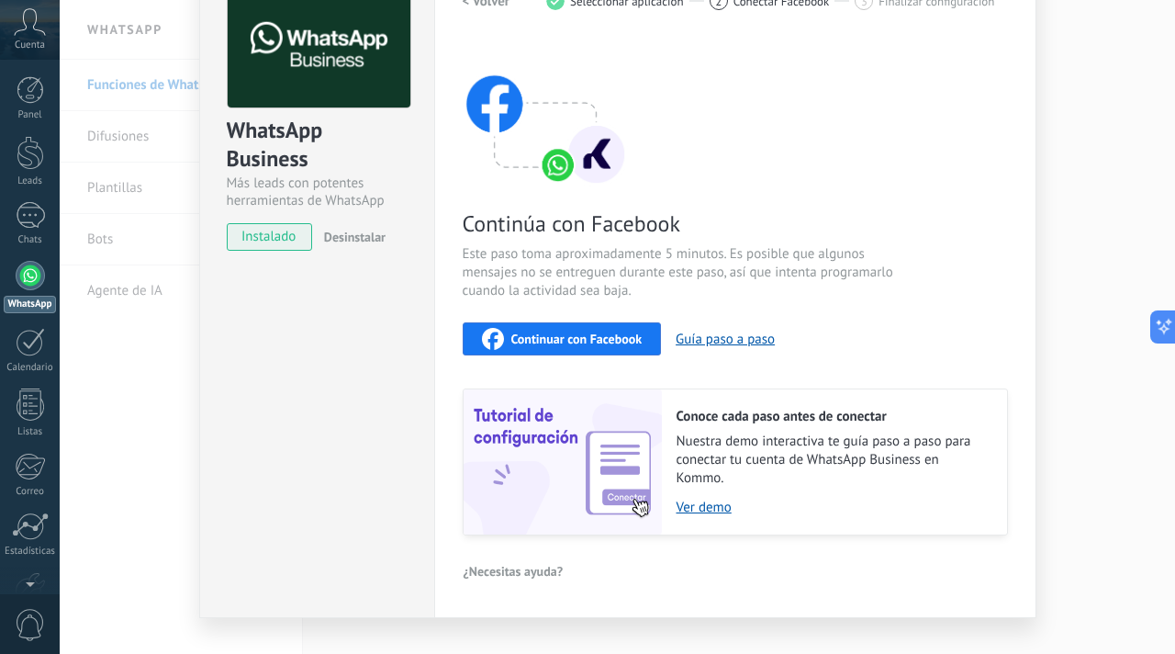
scroll to position [140, 0]
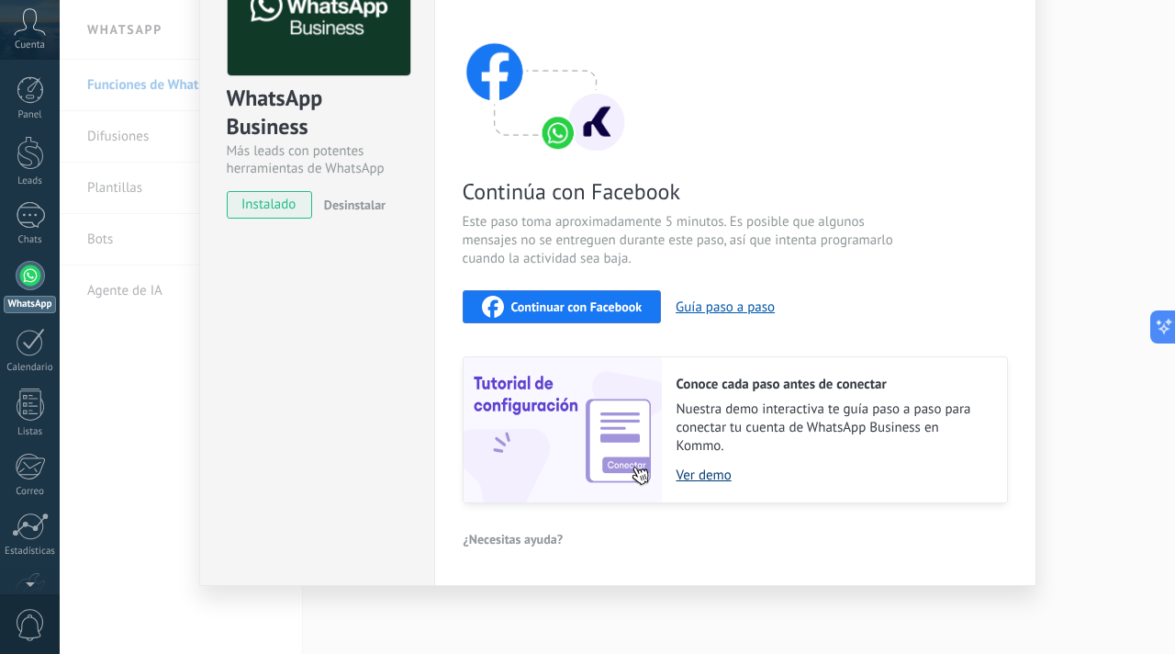
click at [711, 477] on link "Ver demo" at bounding box center [833, 474] width 312 height 17
